Goal: Task Accomplishment & Management: Manage account settings

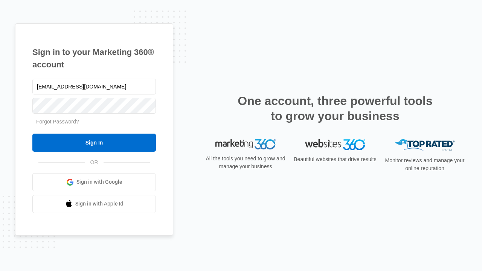
type input "dankie614@gmail.com"
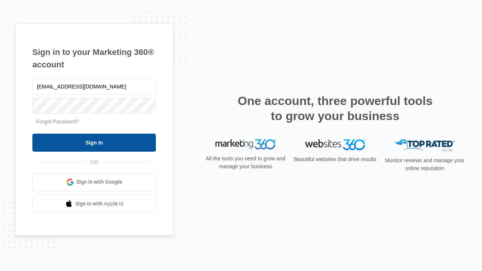
click at [94, 142] on input "Sign In" at bounding box center [94, 143] width 124 height 18
